Goal: Obtain resource: Download file/media

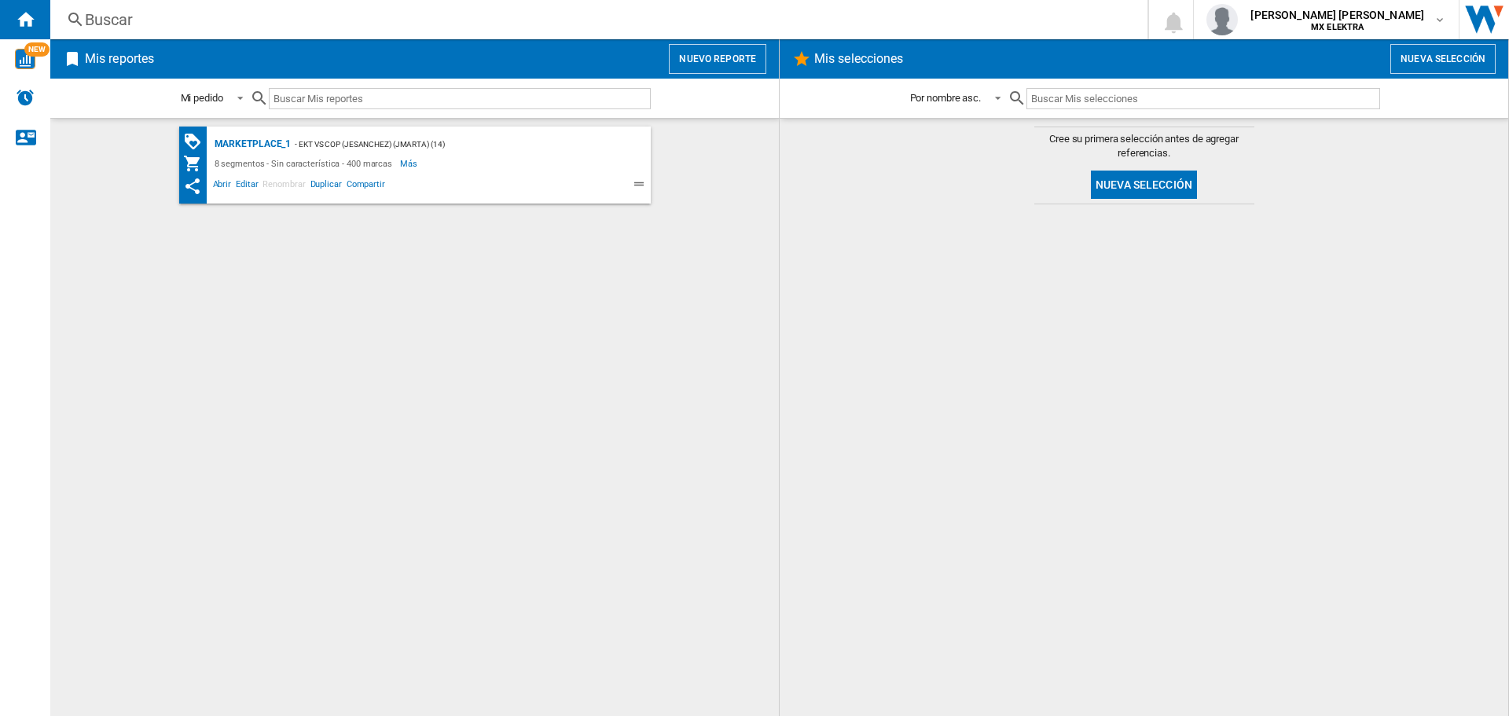
click at [486, 149] on div "- EKT vs Cop (jesanchez) (jmarta) (14)" at bounding box center [455, 144] width 328 height 20
click at [240, 141] on div "MARKETPLACE_1" at bounding box center [251, 144] width 81 height 20
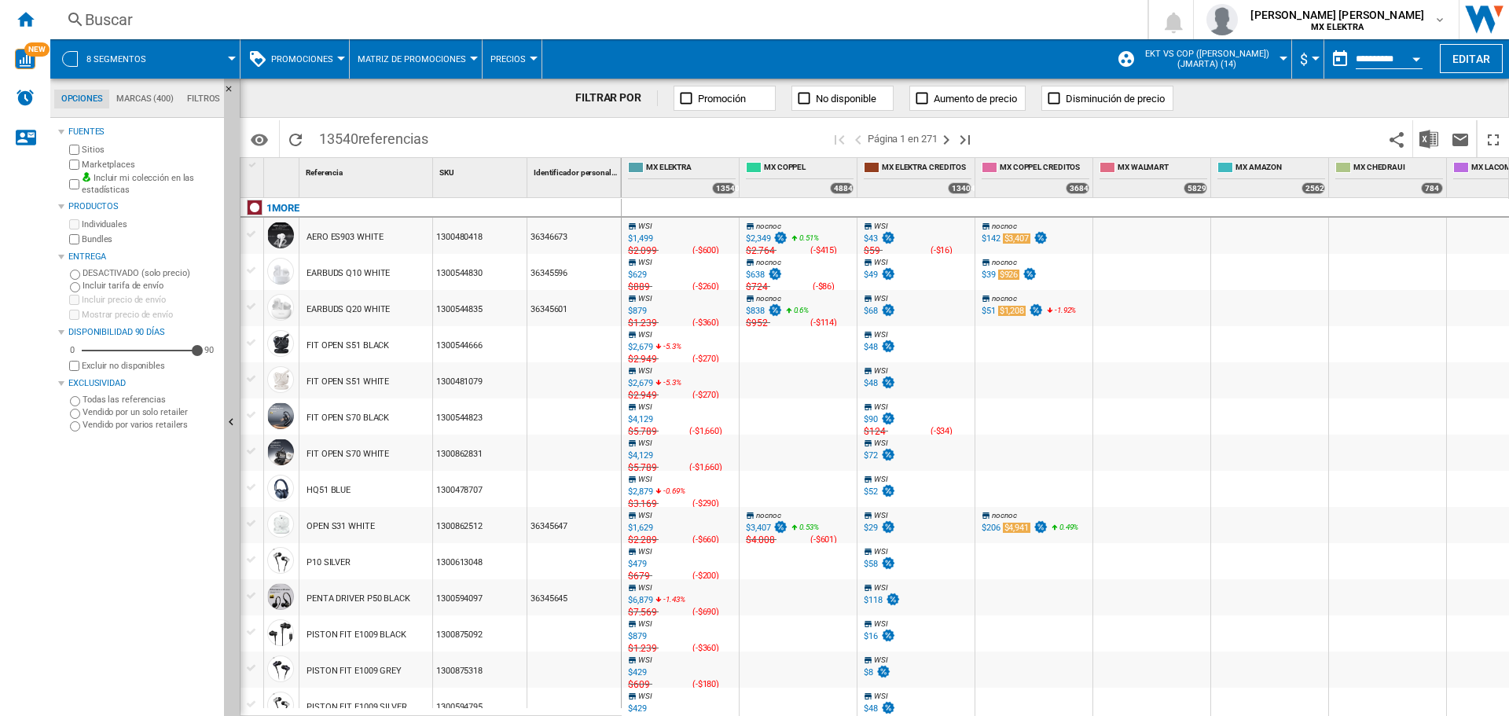
click at [72, 56] on div at bounding box center [70, 59] width 16 height 16
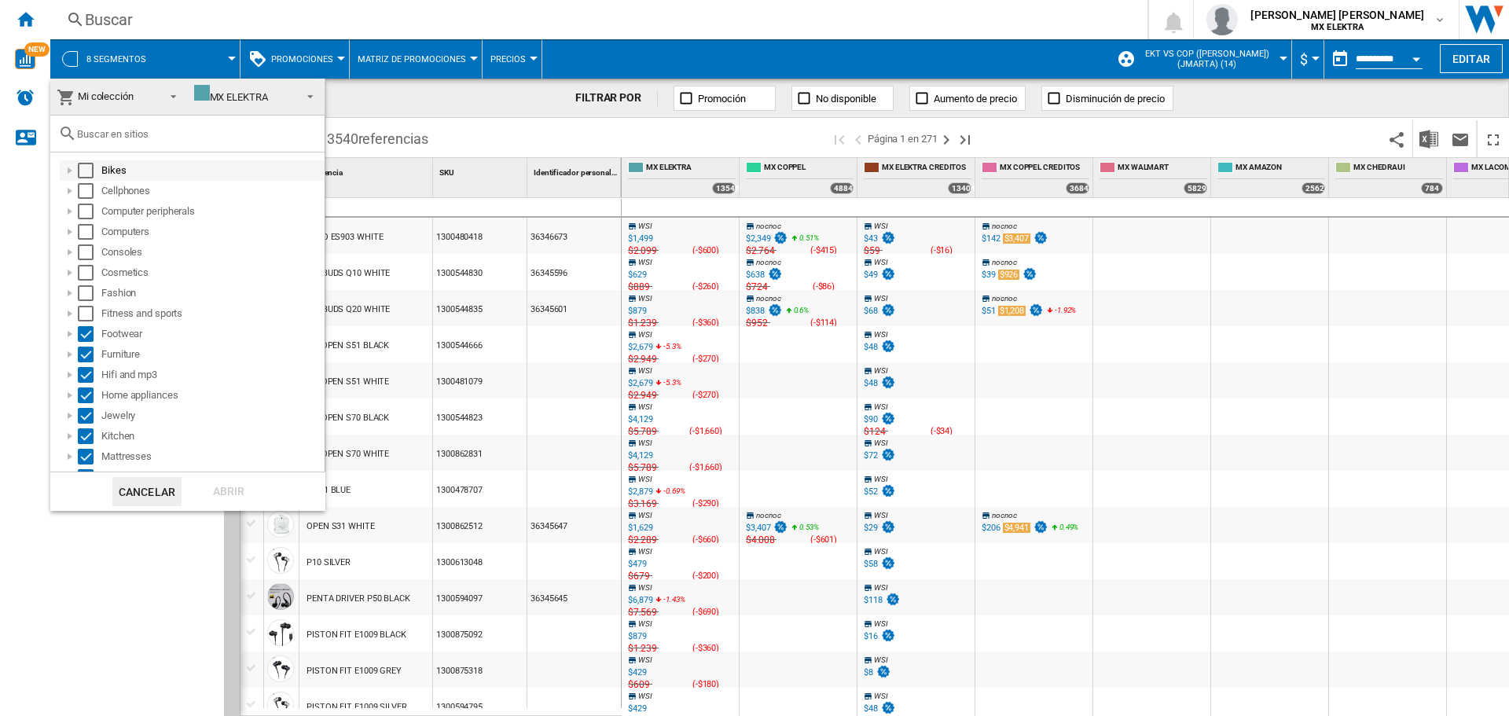
click at [95, 171] on md-checkbox "Select" at bounding box center [90, 171] width 24 height 16
click at [87, 174] on div "Select" at bounding box center [86, 171] width 16 height 16
click at [86, 191] on div "Select" at bounding box center [86, 191] width 16 height 16
click at [87, 203] on div "Computer peripherals" at bounding box center [192, 211] width 265 height 20
click at [82, 217] on div "Select" at bounding box center [86, 212] width 16 height 16
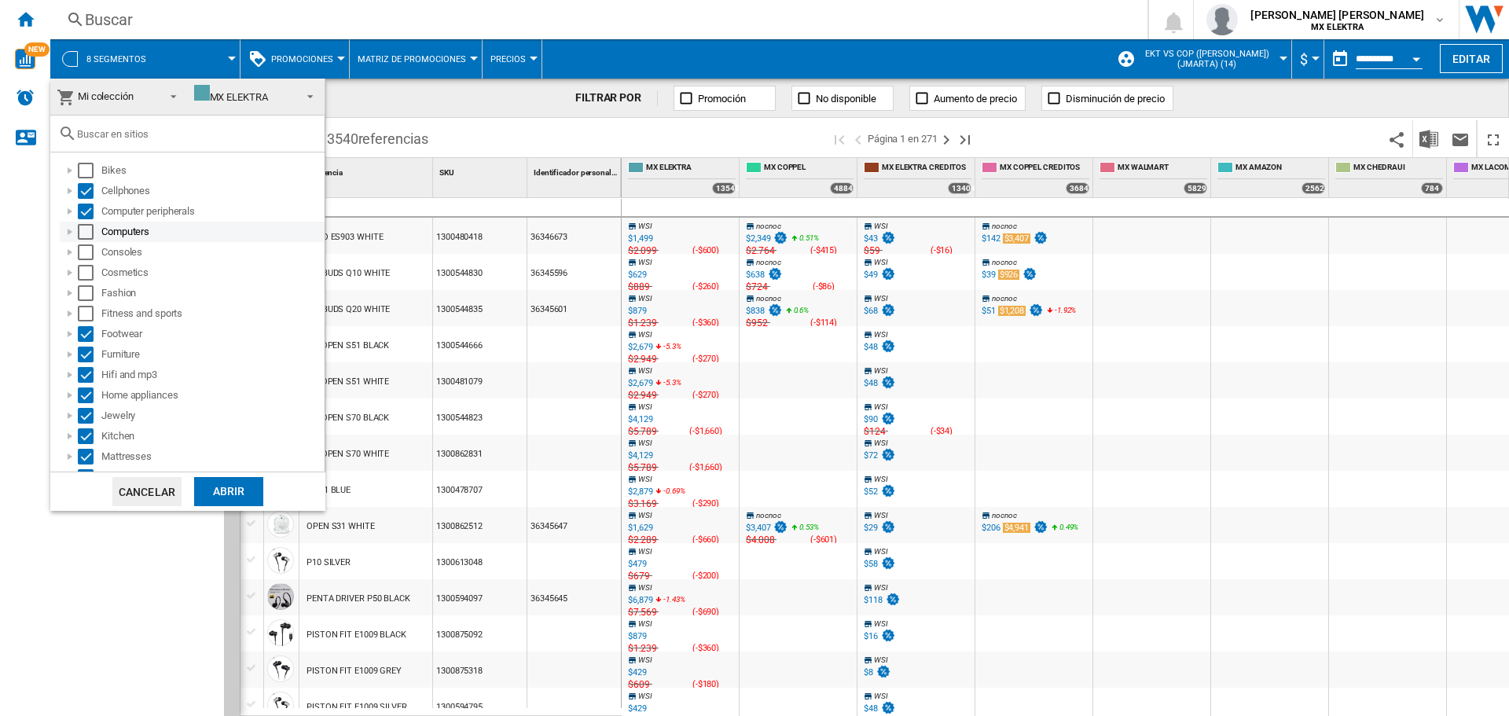
click at [86, 241] on div "Computers" at bounding box center [192, 232] width 265 height 20
click at [84, 231] on div "Select" at bounding box center [86, 232] width 16 height 16
click at [86, 171] on div "Select" at bounding box center [86, 171] width 16 height 16
click at [86, 252] on div "Select" at bounding box center [86, 252] width 16 height 16
click at [83, 268] on div "Select" at bounding box center [86, 273] width 16 height 16
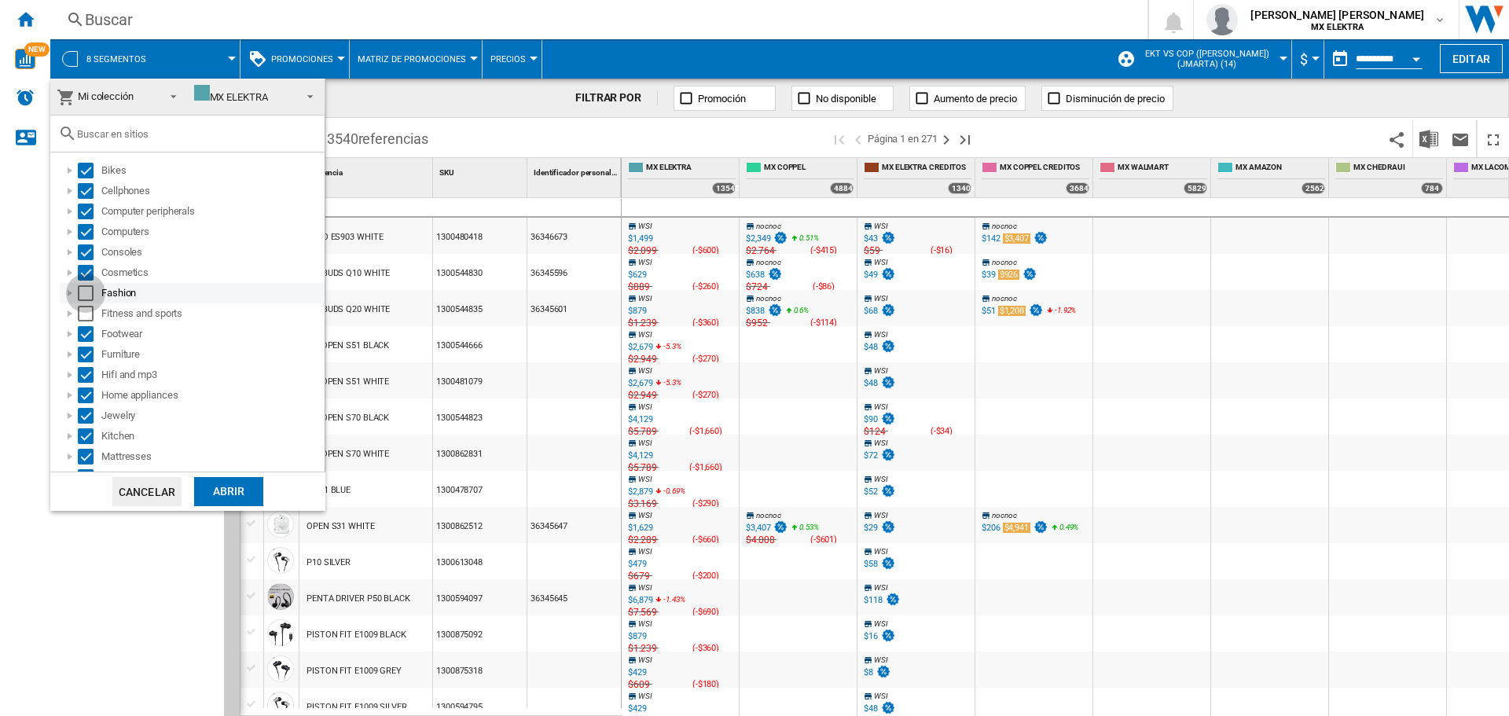
click at [83, 285] on div "Select" at bounding box center [86, 293] width 16 height 16
click at [86, 309] on div "Select" at bounding box center [86, 314] width 16 height 16
drag, startPoint x: 316, startPoint y: 273, endPoint x: 292, endPoint y: 383, distance: 111.9
click at [292, 383] on div "Mi colección Visión Categoría Mi colección Mis Selecciones [GEOGRAPHIC_DATA] MX…" at bounding box center [187, 395] width 275 height 633
click at [272, 284] on div "Fashion" at bounding box center [192, 293] width 265 height 20
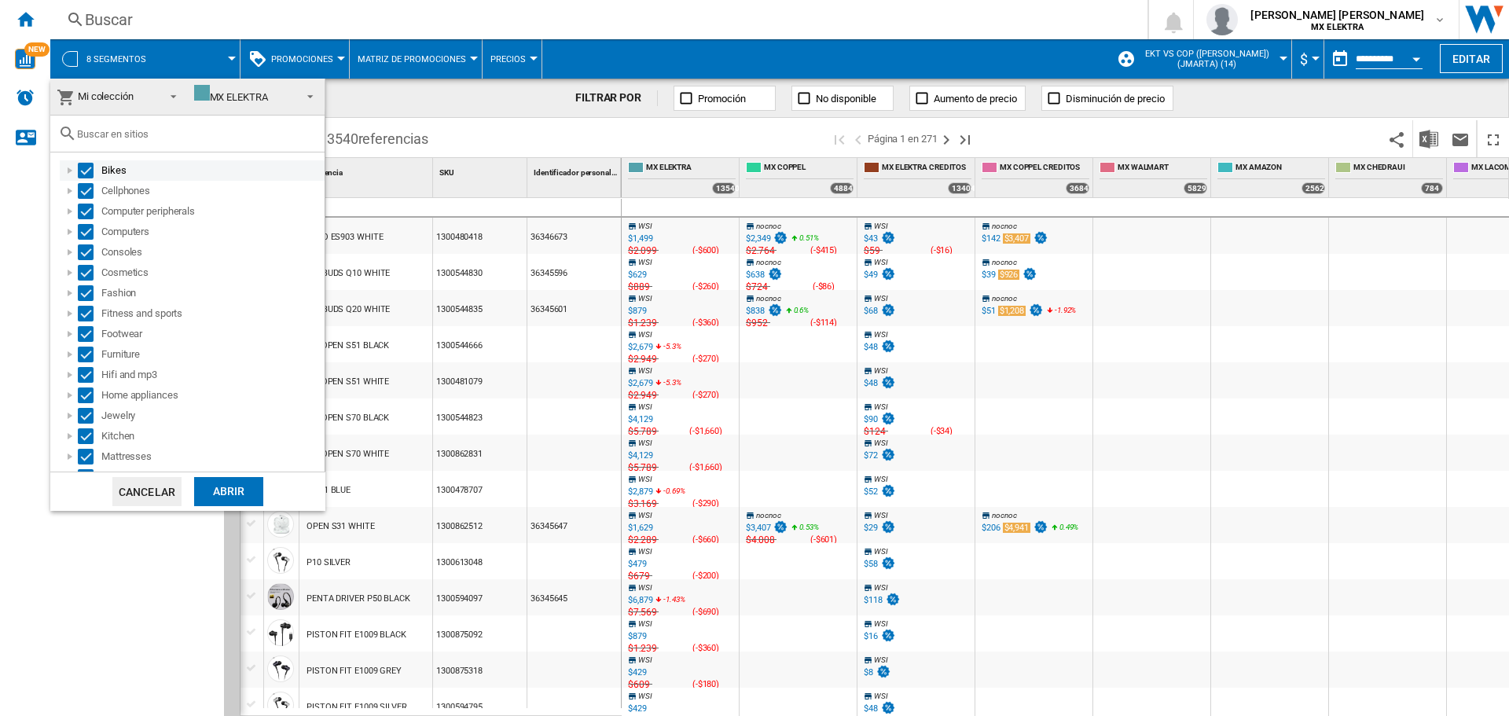
click at [79, 169] on div "Select" at bounding box center [86, 171] width 16 height 16
click at [83, 185] on div "Select" at bounding box center [86, 191] width 16 height 16
click at [81, 196] on div "Select" at bounding box center [86, 191] width 16 height 16
click at [83, 170] on div "Select" at bounding box center [86, 171] width 16 height 16
click at [80, 167] on div "Select" at bounding box center [86, 171] width 16 height 16
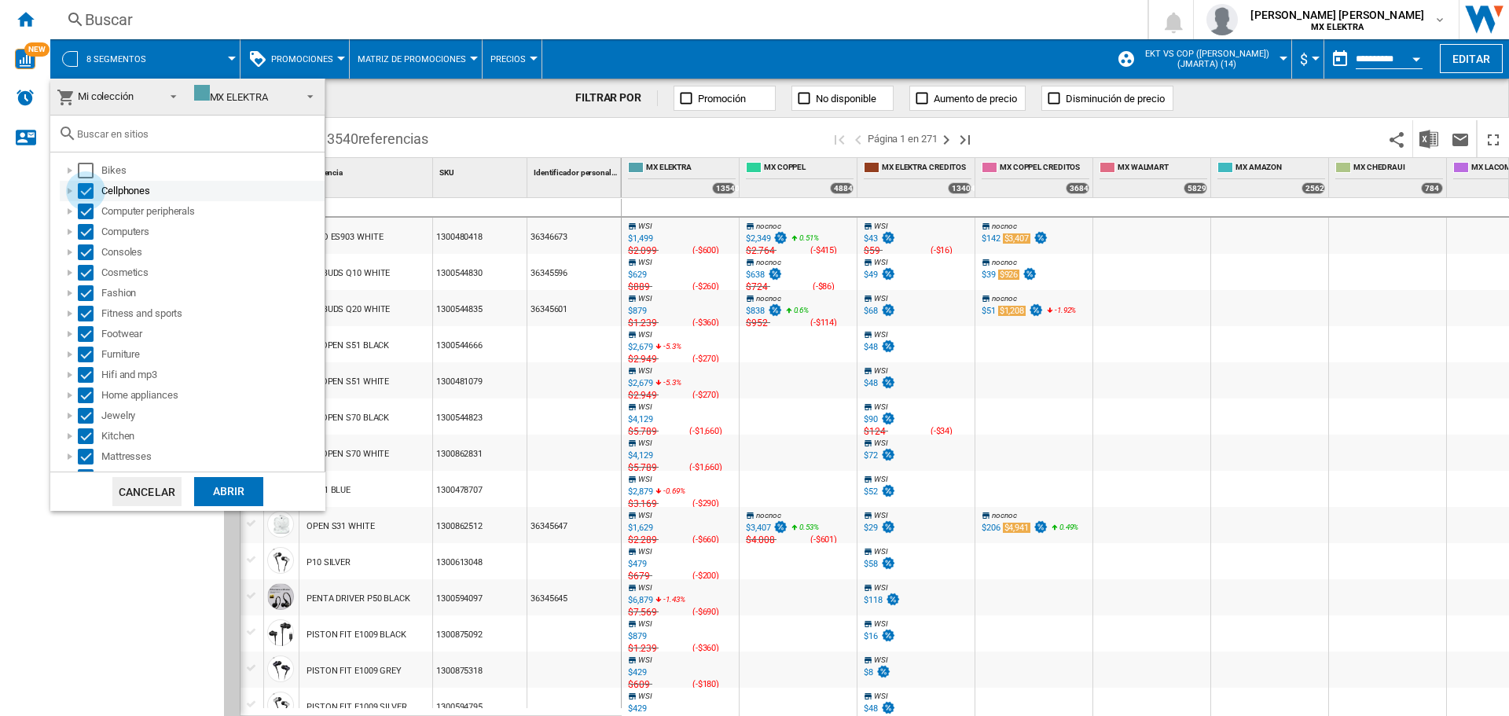
click at [83, 194] on div "Select" at bounding box center [86, 191] width 16 height 16
click at [82, 214] on div "Select" at bounding box center [86, 212] width 16 height 16
click at [84, 229] on div "Select" at bounding box center [86, 232] width 16 height 16
click at [86, 244] on div "Consoles" at bounding box center [192, 252] width 265 height 20
click at [80, 265] on div "Select" at bounding box center [86, 273] width 16 height 16
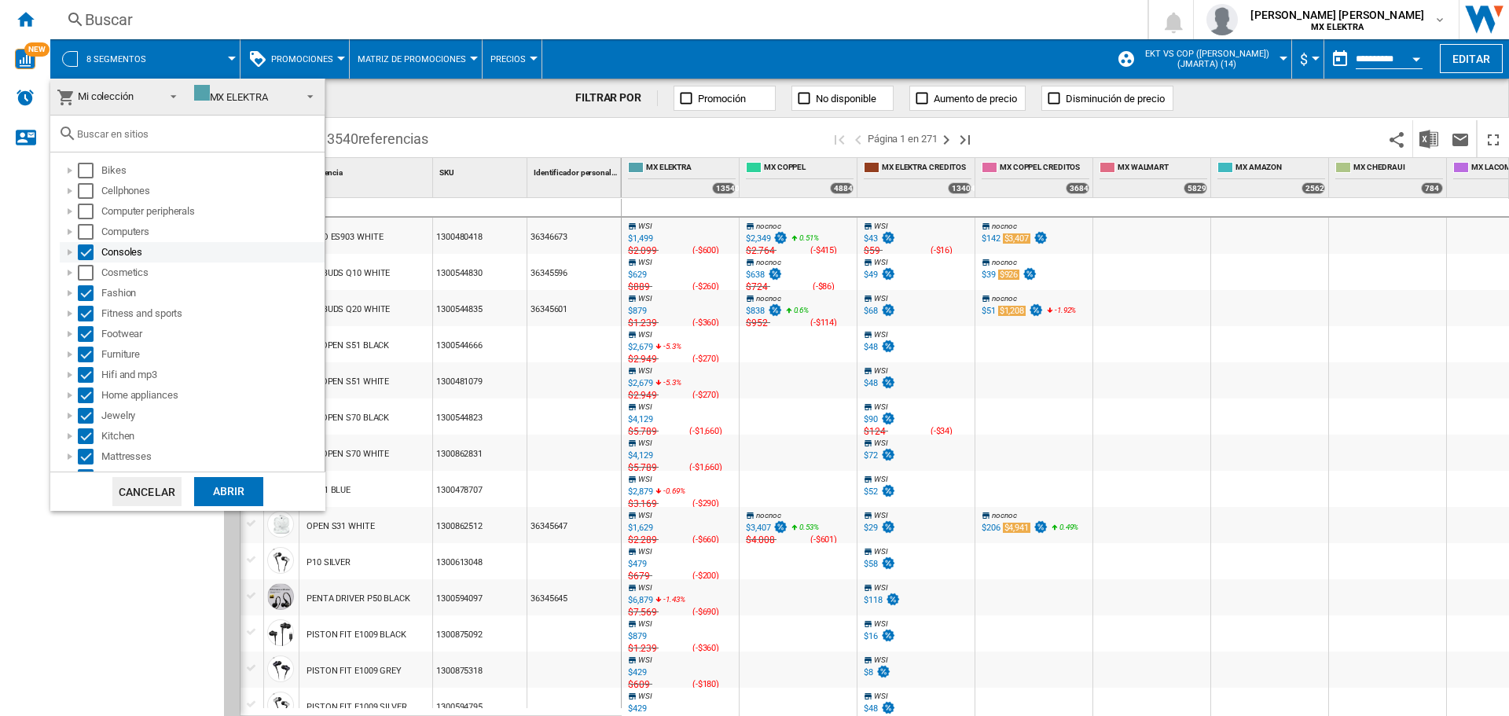
click at [84, 251] on div "Select" at bounding box center [86, 252] width 16 height 16
click at [88, 293] on div "Select" at bounding box center [86, 293] width 16 height 16
click at [83, 314] on div "Select" at bounding box center [86, 314] width 16 height 16
click at [80, 332] on div "Select" at bounding box center [86, 334] width 16 height 16
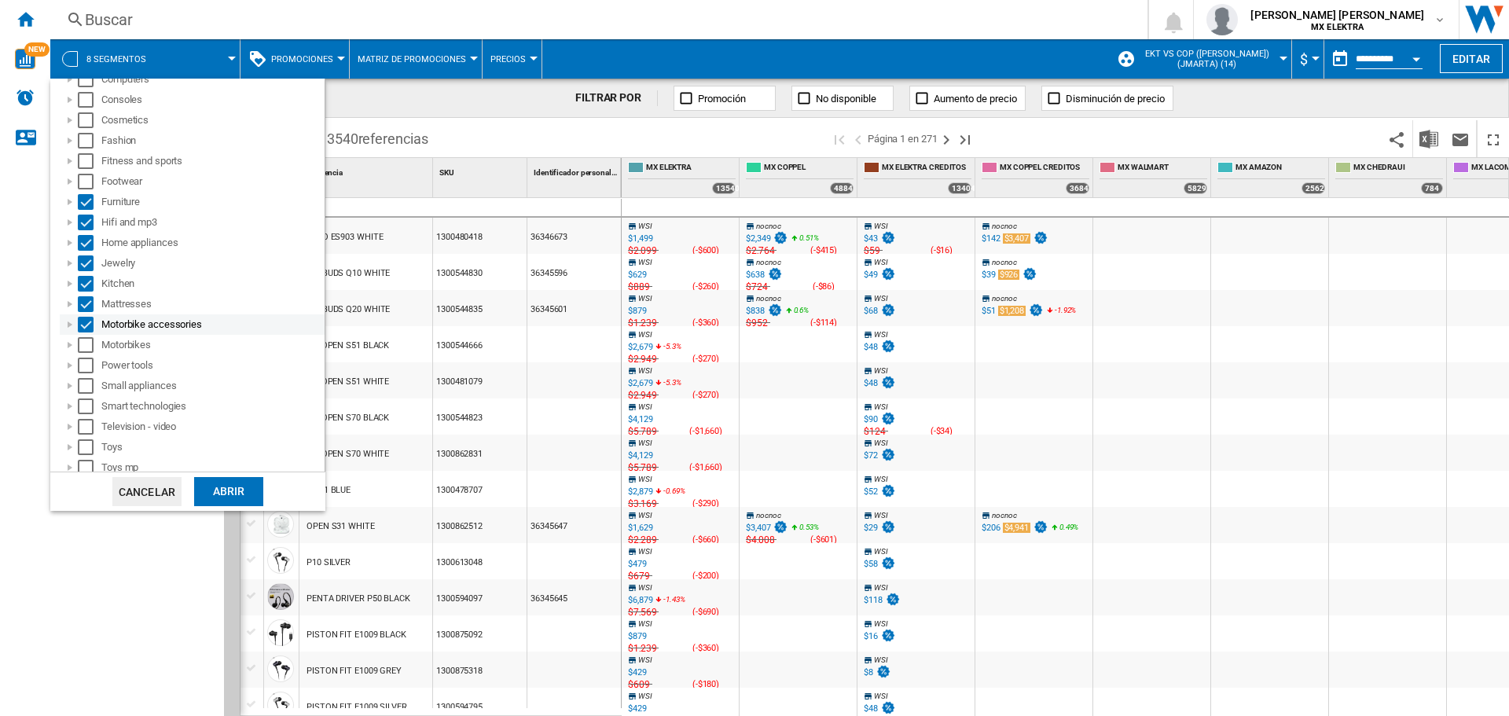
scroll to position [157, 0]
click at [77, 195] on div at bounding box center [70, 197] width 16 height 16
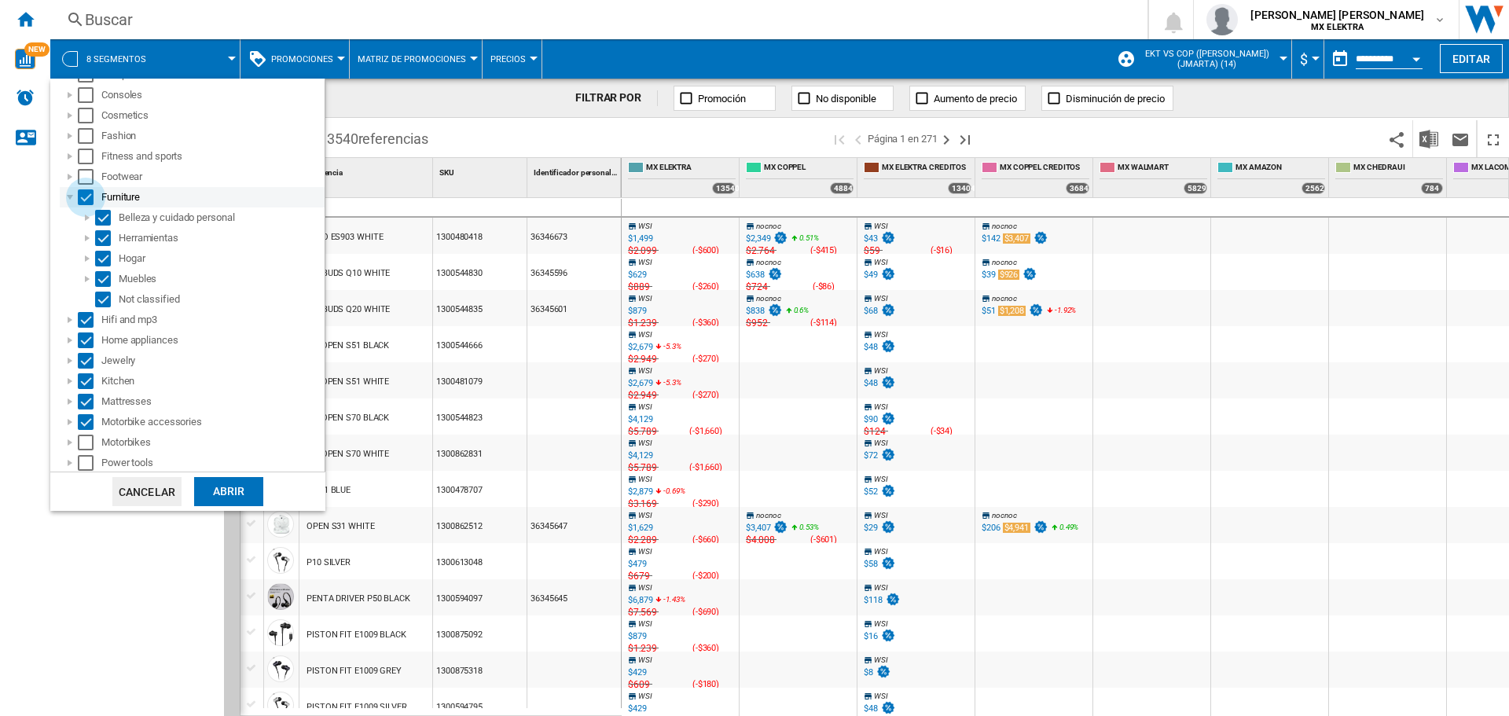
click at [83, 197] on div "Select" at bounding box center [86, 197] width 16 height 16
click at [69, 199] on div at bounding box center [70, 197] width 16 height 16
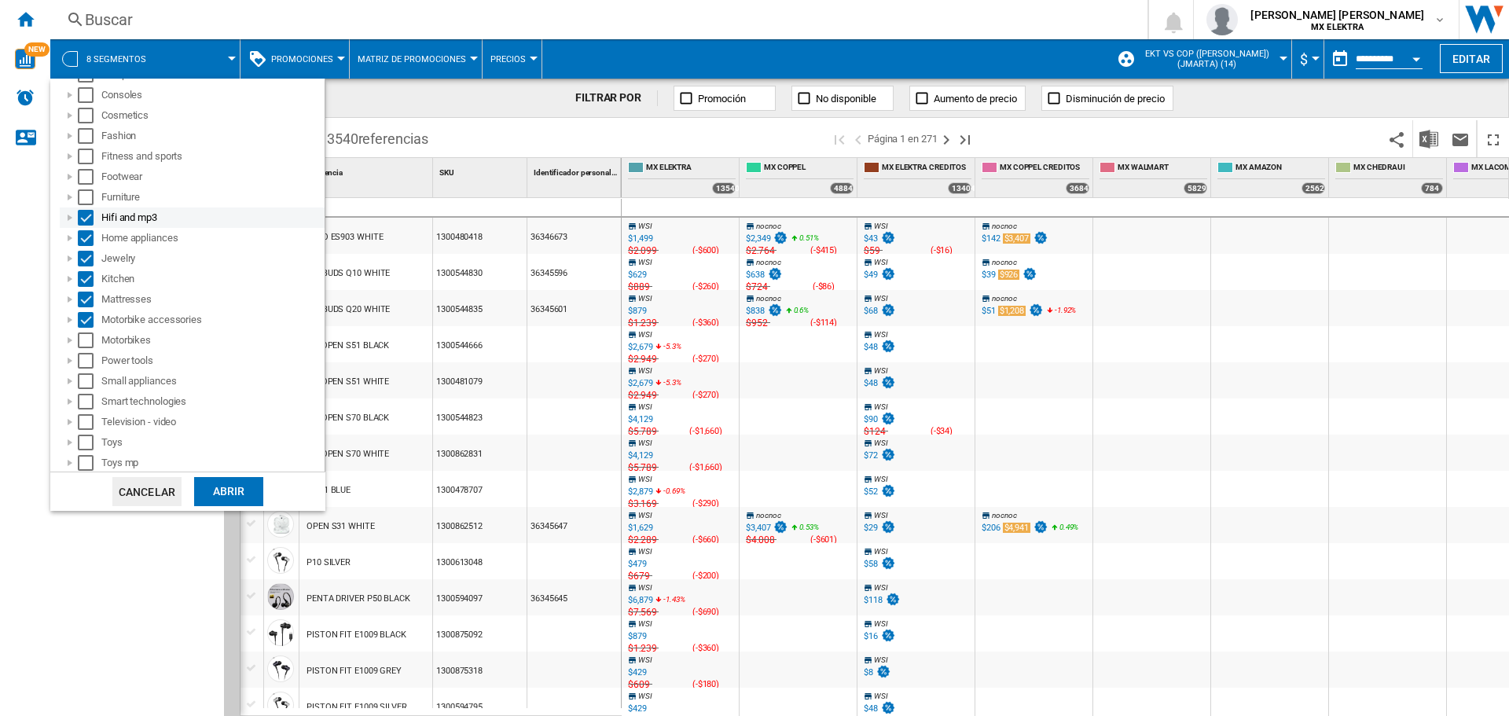
click at [83, 216] on div "Select" at bounding box center [86, 218] width 16 height 16
click at [83, 240] on div "Select" at bounding box center [86, 238] width 16 height 16
click at [84, 262] on div "Select" at bounding box center [86, 259] width 16 height 16
click at [85, 279] on div "Select" at bounding box center [86, 279] width 16 height 16
click at [80, 295] on div "Select" at bounding box center [86, 300] width 16 height 16
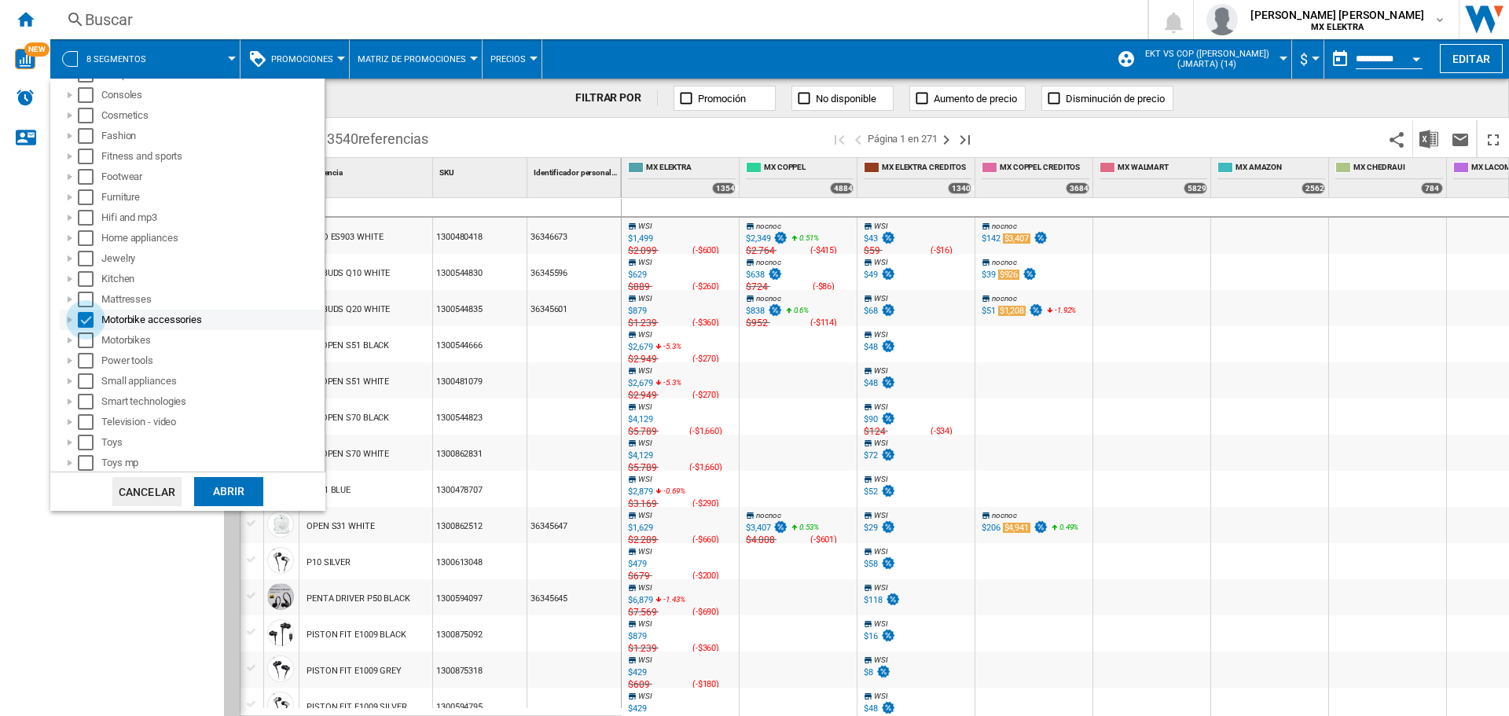
click at [83, 312] on div "Select" at bounding box center [86, 320] width 16 height 16
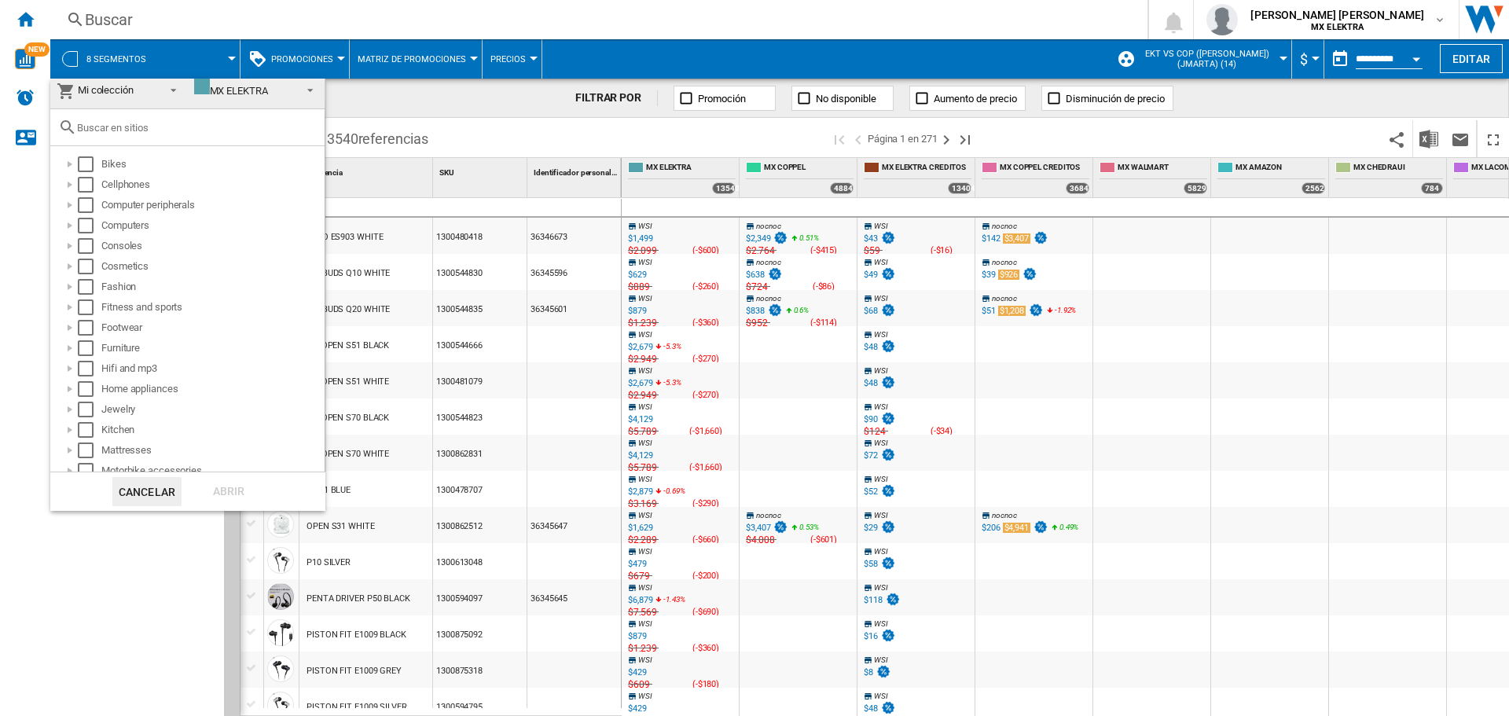
scroll to position [0, 0]
click at [83, 167] on div "Select" at bounding box center [86, 171] width 16 height 16
click at [87, 188] on div "Select" at bounding box center [86, 191] width 16 height 16
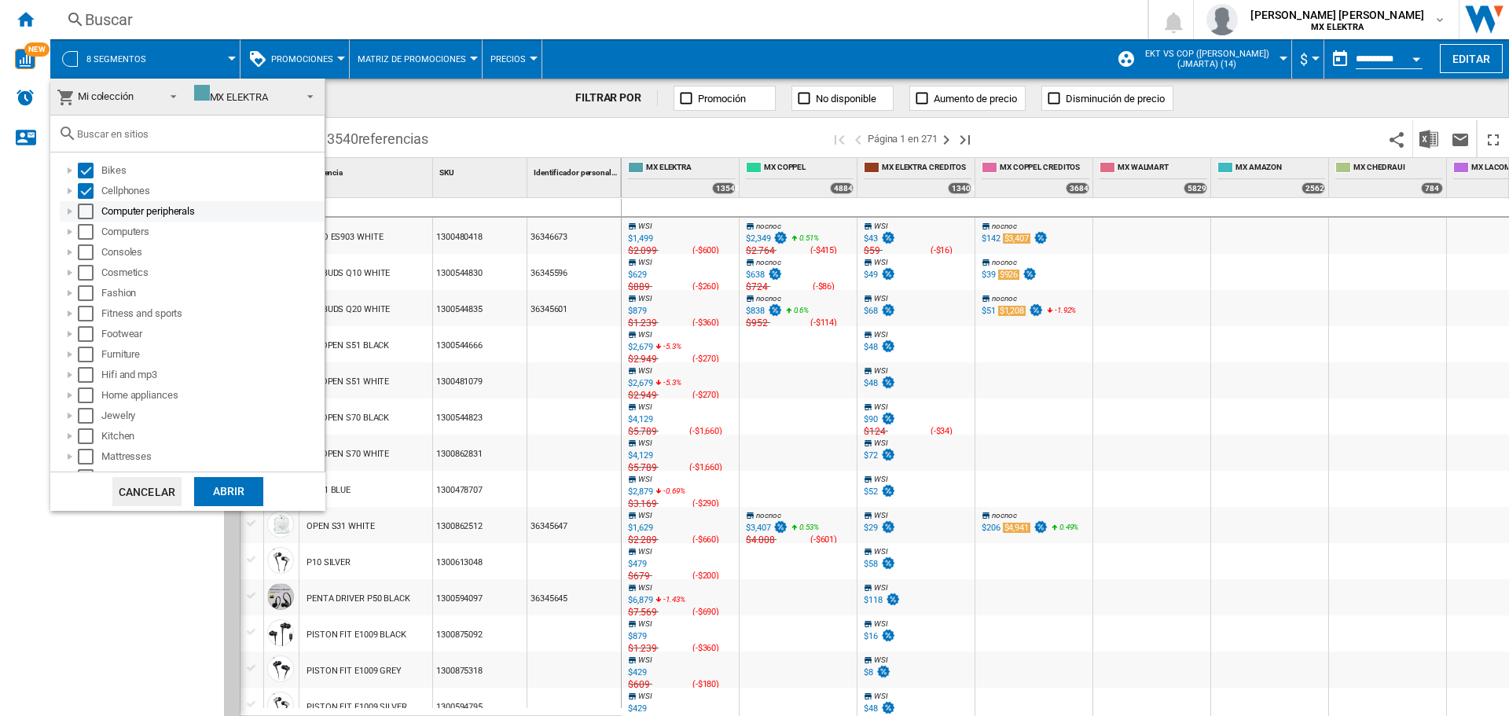
click at [81, 207] on div "Select" at bounding box center [86, 212] width 16 height 16
click at [81, 231] on div "Select" at bounding box center [86, 232] width 16 height 16
click at [82, 251] on div "Select" at bounding box center [86, 252] width 16 height 16
click at [87, 273] on div "Select" at bounding box center [86, 273] width 16 height 16
click at [86, 292] on div "Select" at bounding box center [86, 293] width 16 height 16
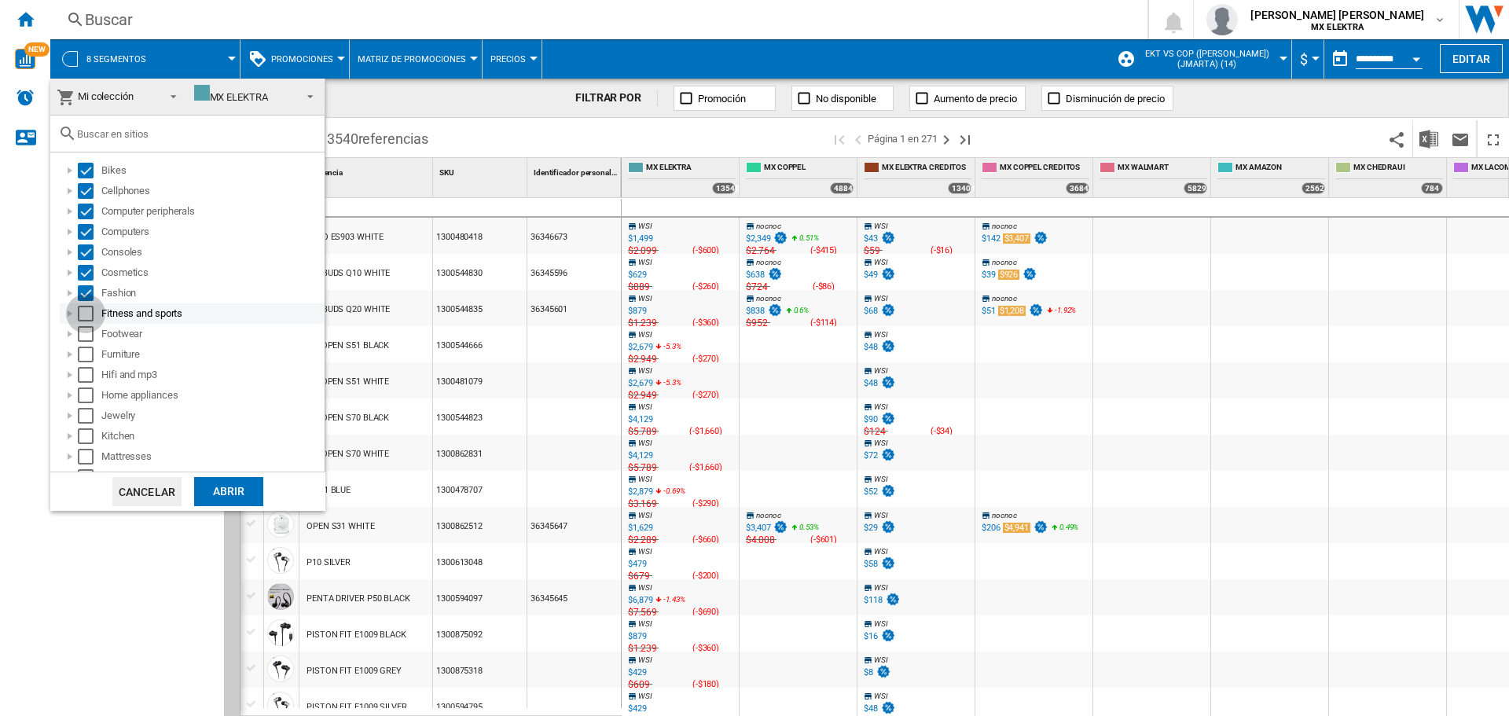
click at [82, 311] on div "Select" at bounding box center [86, 314] width 16 height 16
click at [225, 486] on div "Abrir" at bounding box center [228, 491] width 69 height 29
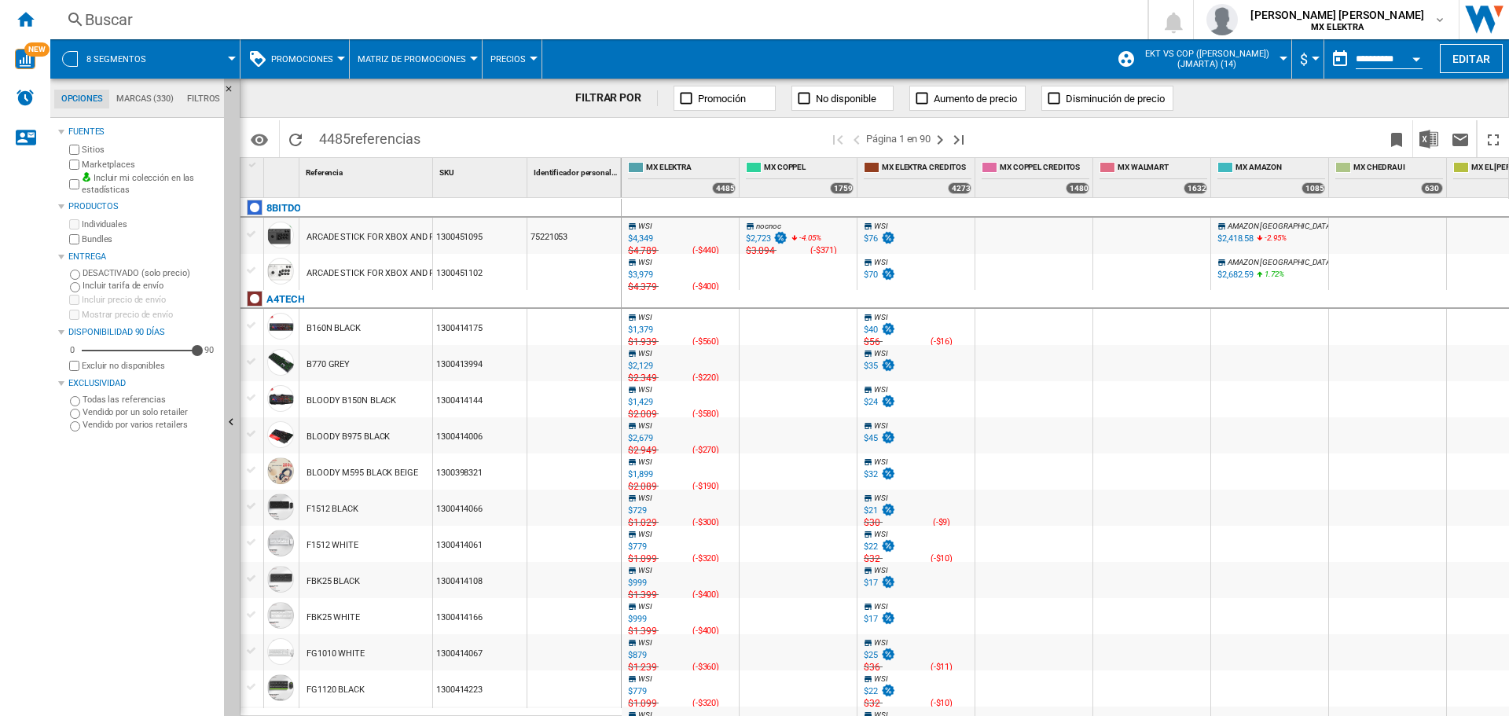
click at [229, 61] on span at bounding box center [200, 58] width 64 height 39
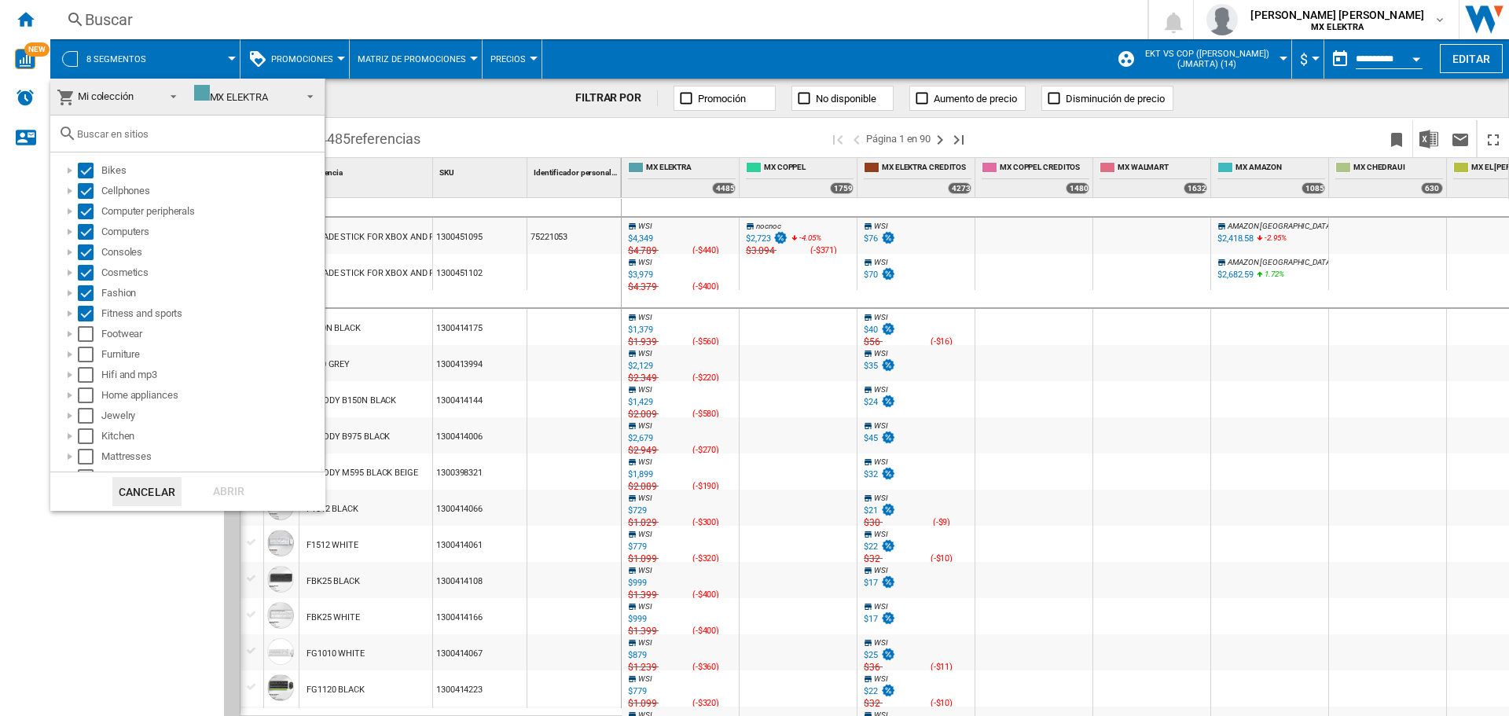
click at [237, 492] on div "Abrir" at bounding box center [228, 491] width 69 height 29
click at [1297, 95] on md-backdrop at bounding box center [754, 358] width 1509 height 716
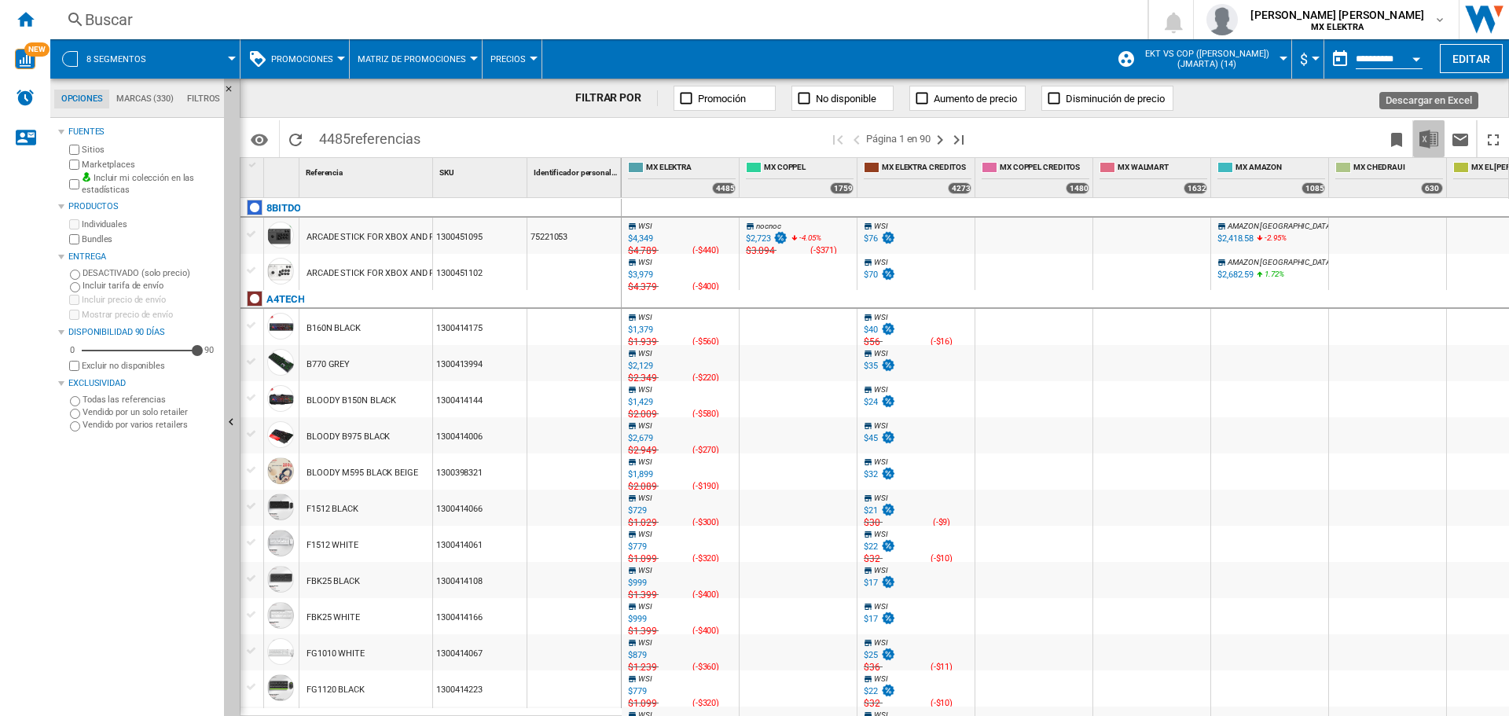
click at [1426, 139] on img "Descargar en Excel" at bounding box center [1428, 139] width 19 height 19
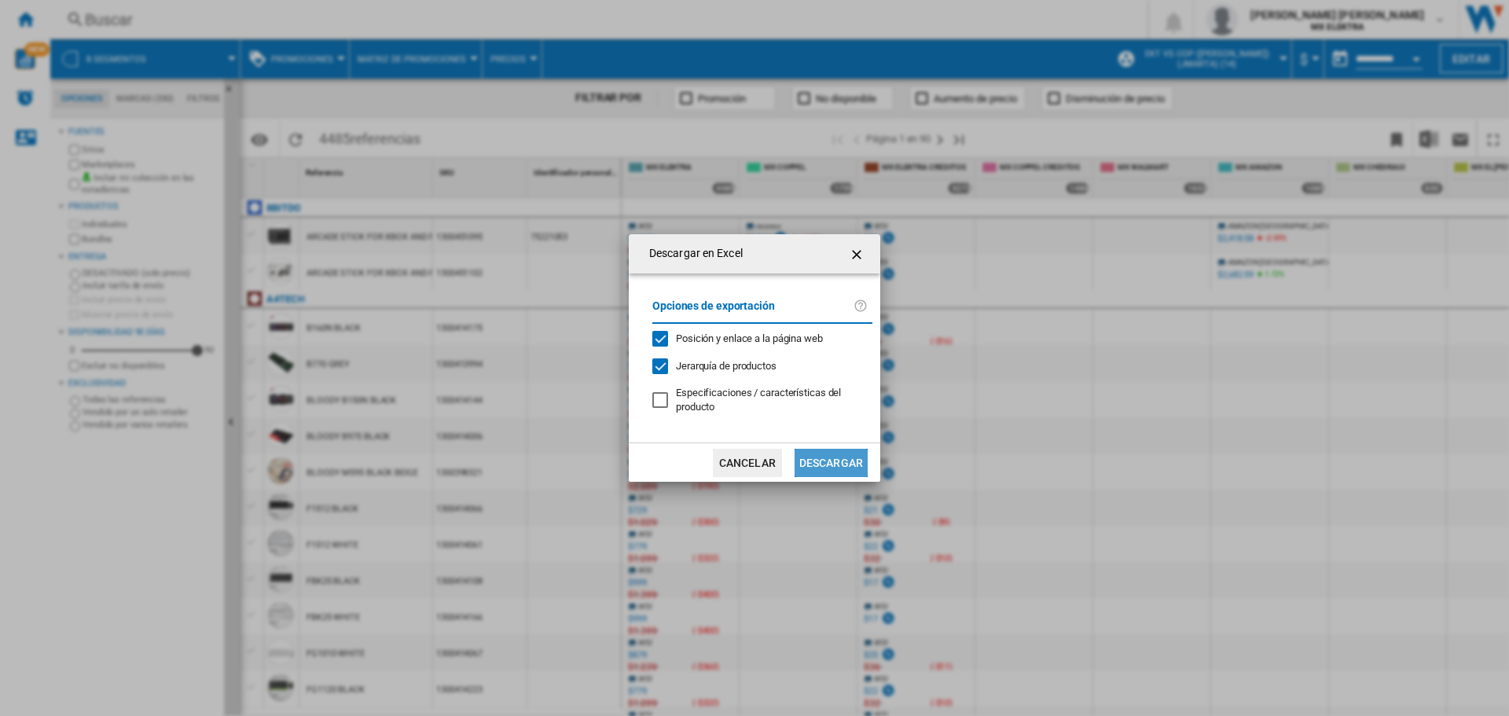
click at [840, 461] on button "Descargar" at bounding box center [831, 463] width 73 height 28
